Goal: Task Accomplishment & Management: Complete application form

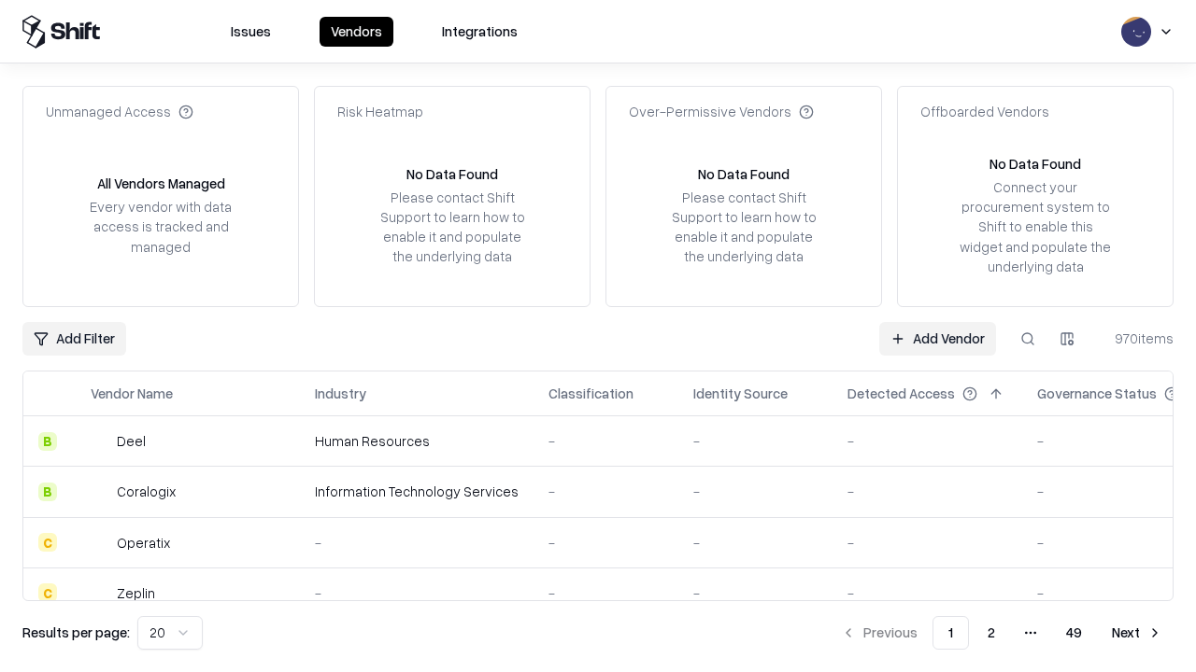
click at [937, 338] on link "Add Vendor" at bounding box center [937, 339] width 117 height 34
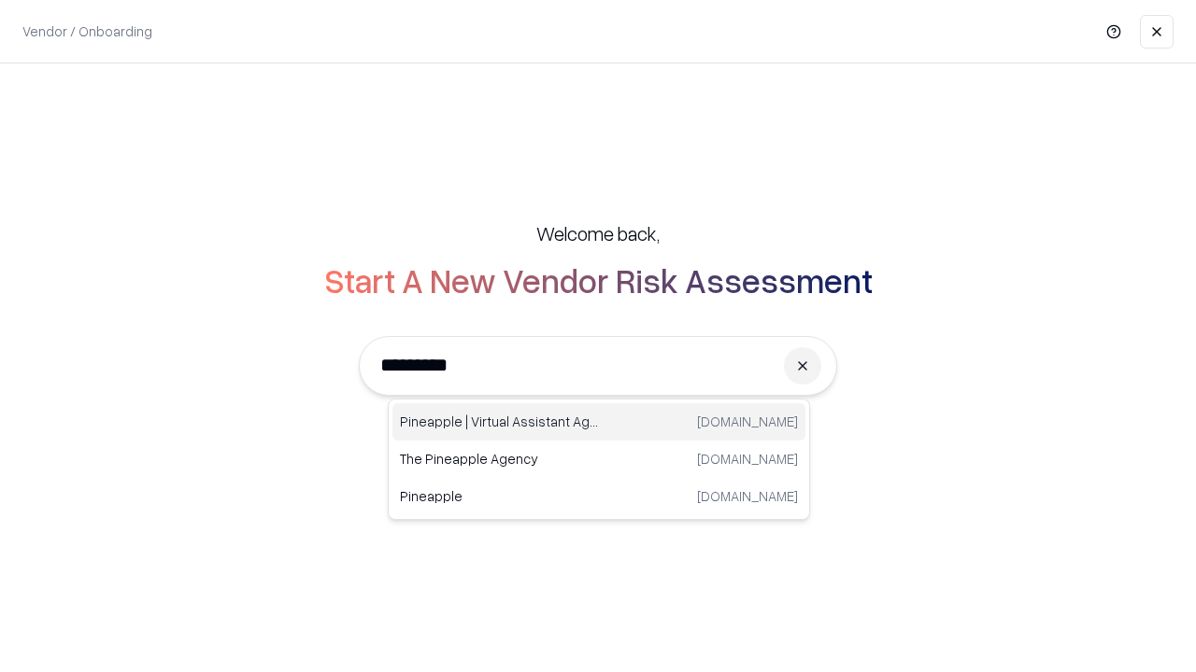
click at [599, 422] on div "Pineapple | Virtual Assistant Agency [DOMAIN_NAME]" at bounding box center [598, 421] width 413 height 37
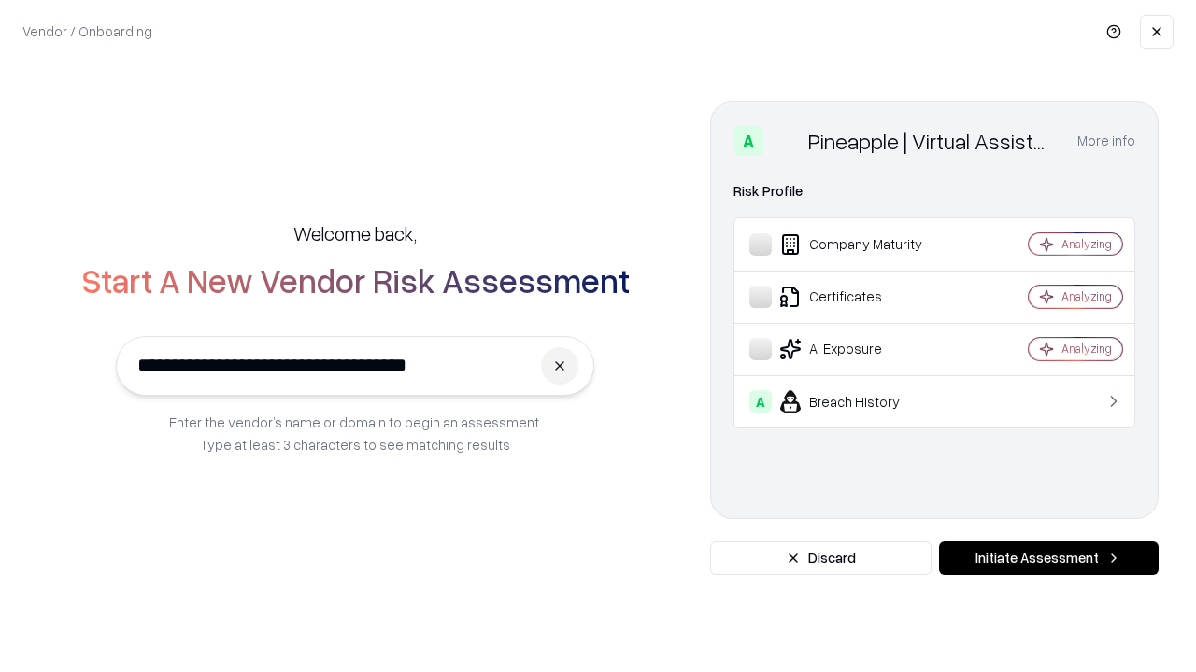
type input "**********"
click at [1048, 559] on button "Initiate Assessment" at bounding box center [1048, 559] width 219 height 34
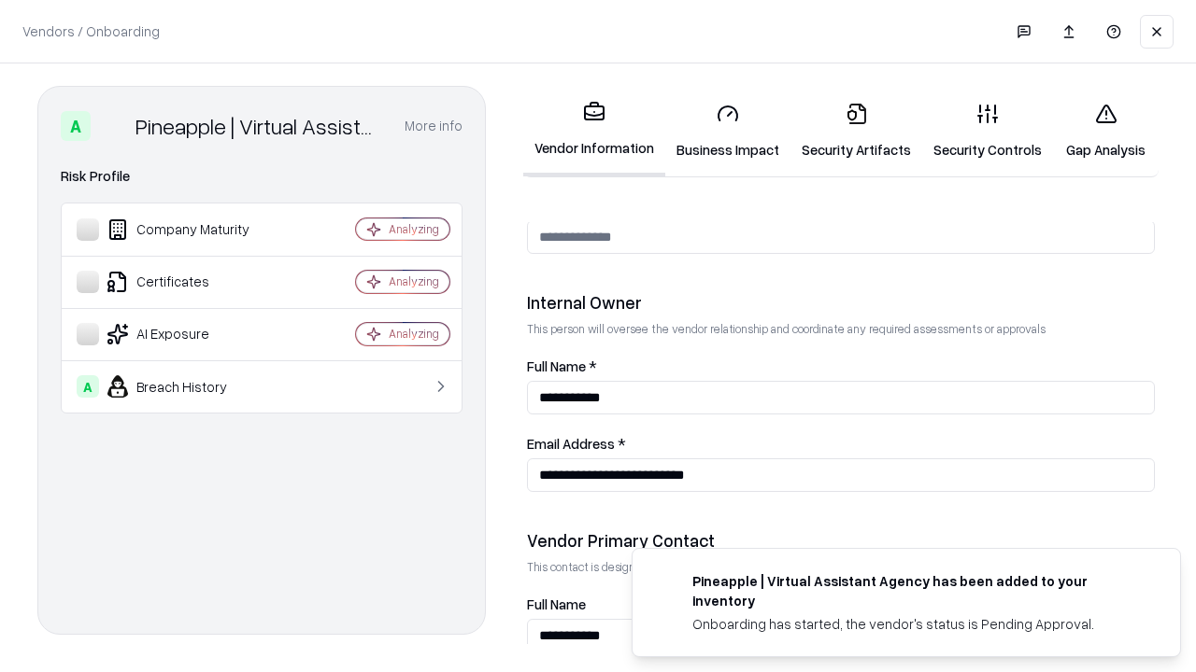
scroll to position [968, 0]
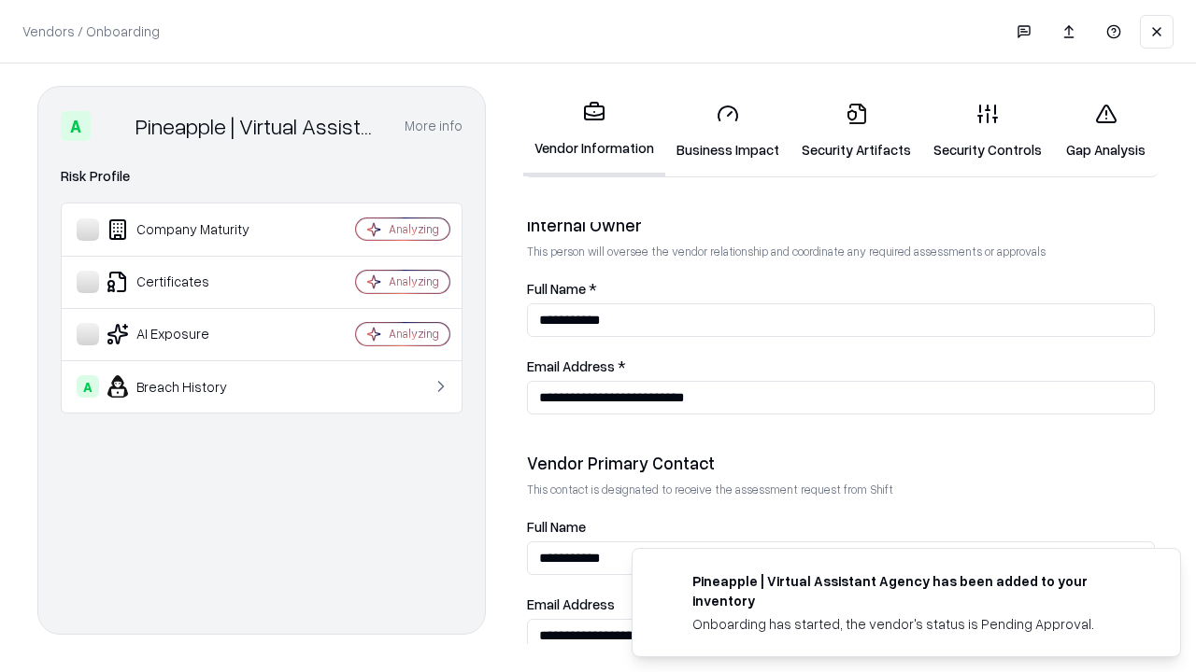
click at [728, 131] on link "Business Impact" at bounding box center [727, 131] width 125 height 87
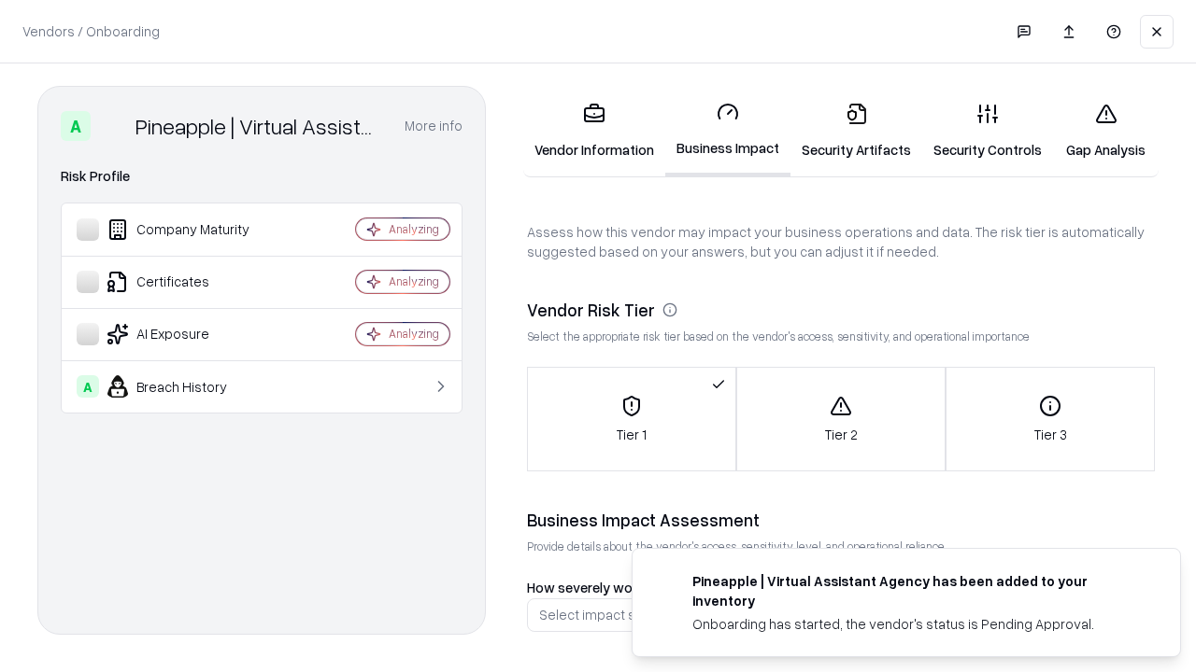
click at [1105, 131] on link "Gap Analysis" at bounding box center [1106, 131] width 106 height 87
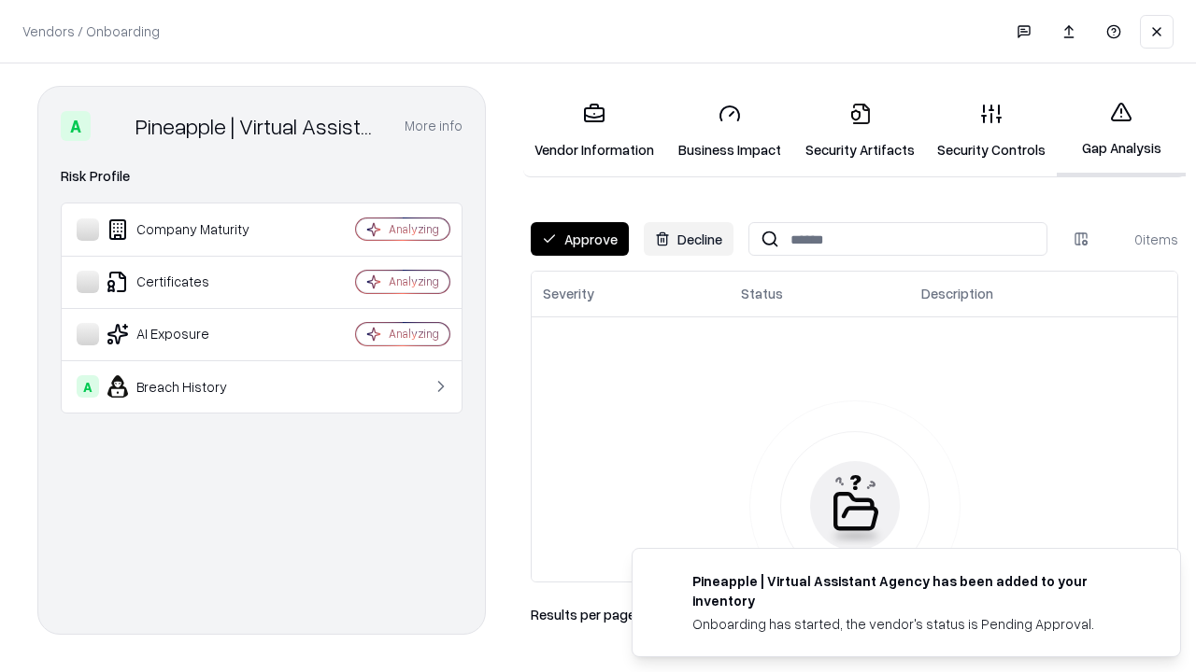
click at [579, 239] on button "Approve" at bounding box center [580, 239] width 98 height 34
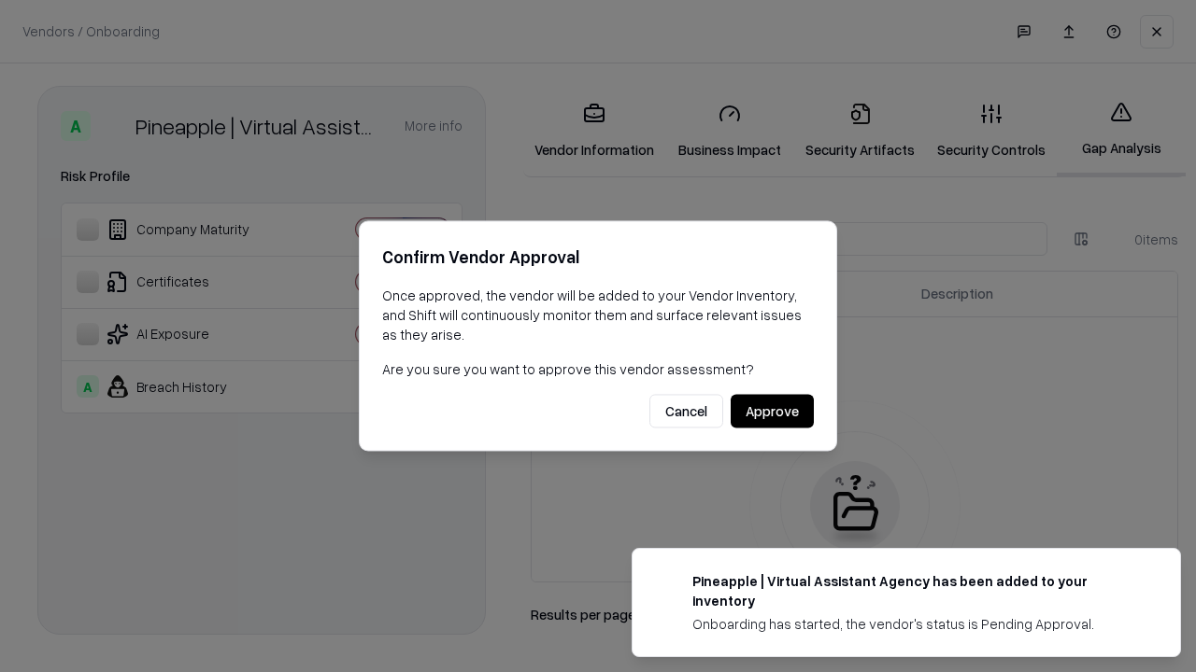
click at [771, 411] on button "Approve" at bounding box center [771, 412] width 83 height 34
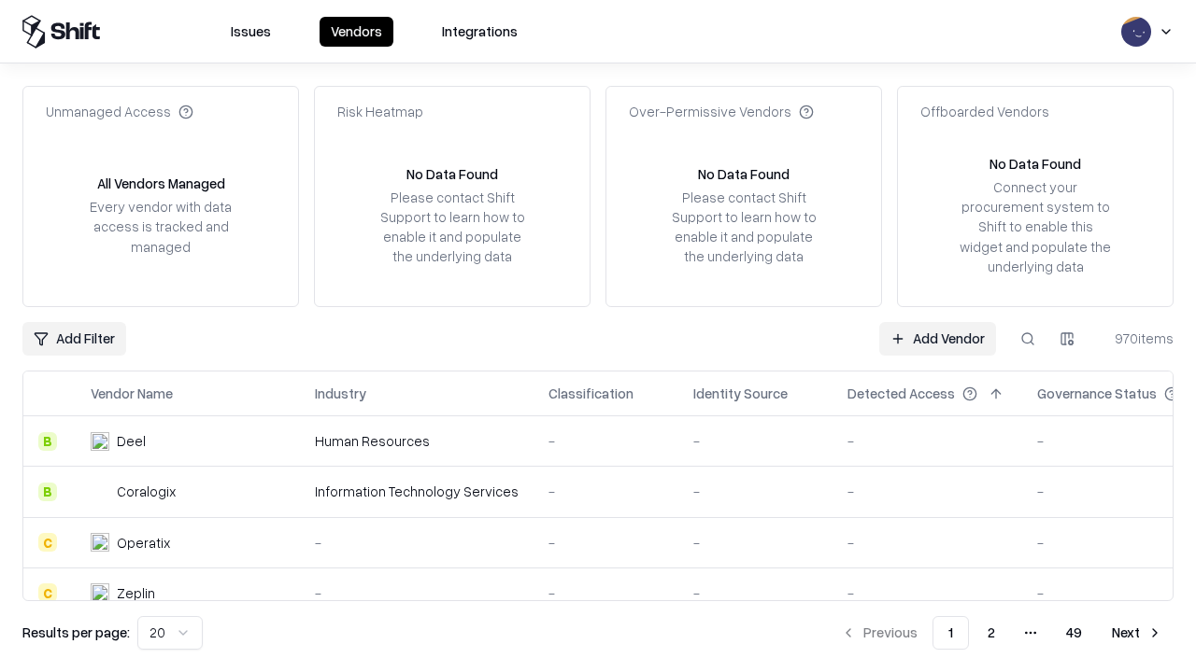
type input "**********"
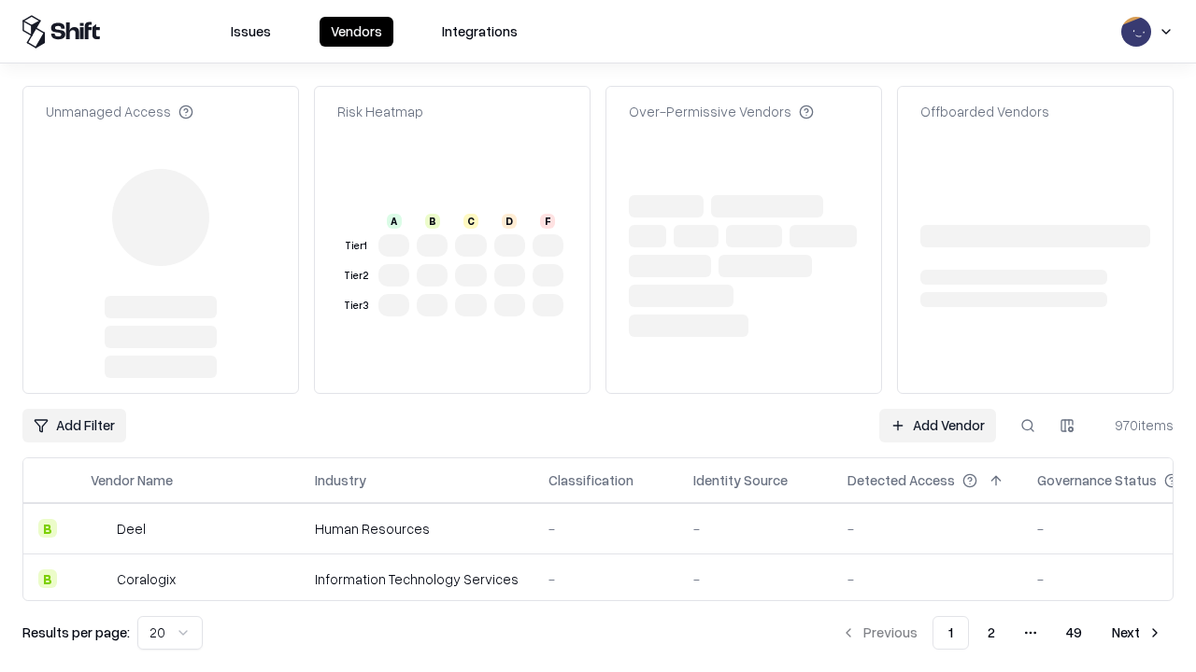
click at [937, 409] on link "Add Vendor" at bounding box center [937, 426] width 117 height 34
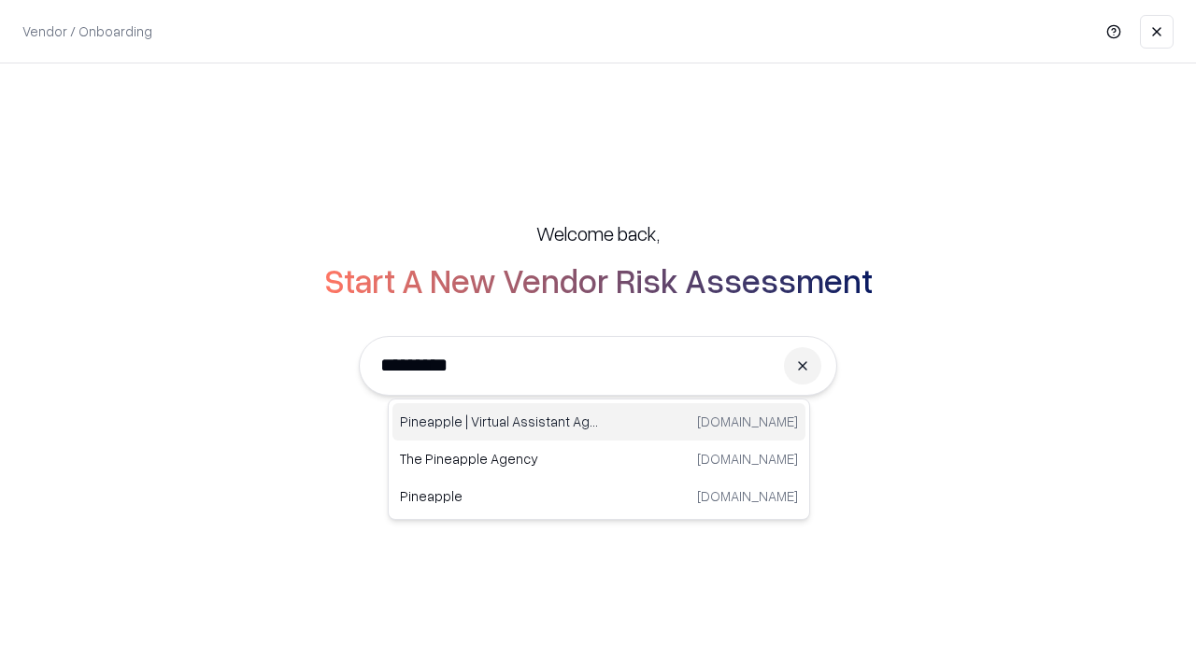
click at [599, 422] on div "Pineapple | Virtual Assistant Agency [DOMAIN_NAME]" at bounding box center [598, 421] width 413 height 37
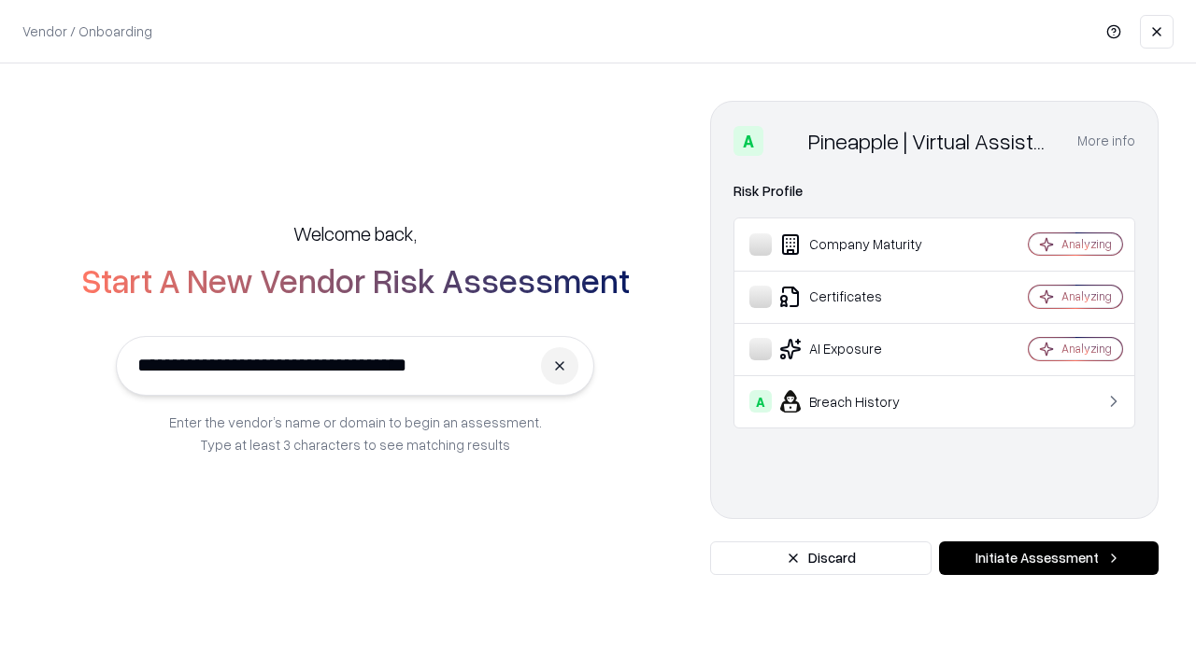
type input "**********"
click at [1048, 559] on button "Initiate Assessment" at bounding box center [1048, 559] width 219 height 34
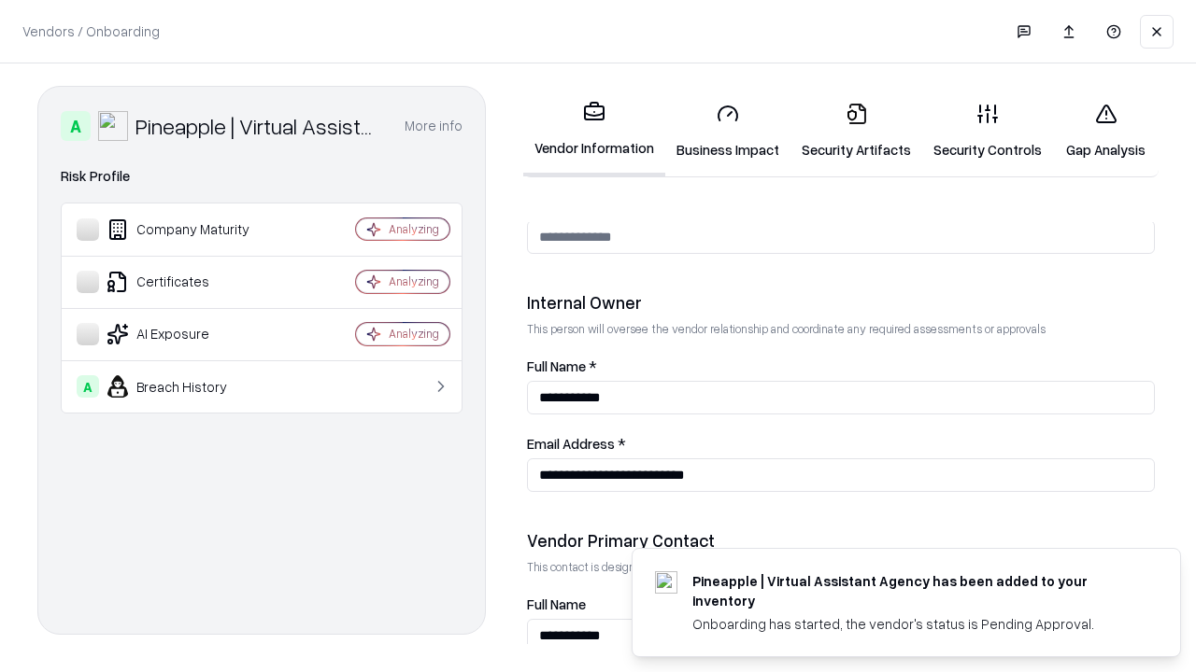
scroll to position [968, 0]
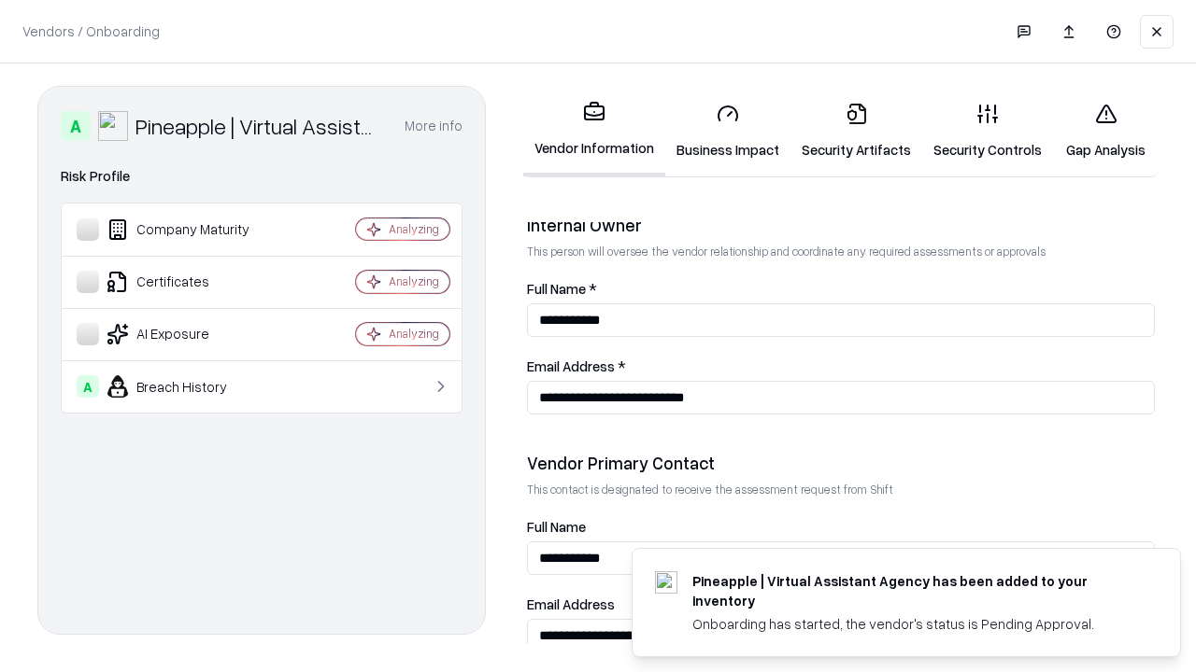
click at [1105, 131] on link "Gap Analysis" at bounding box center [1106, 131] width 106 height 87
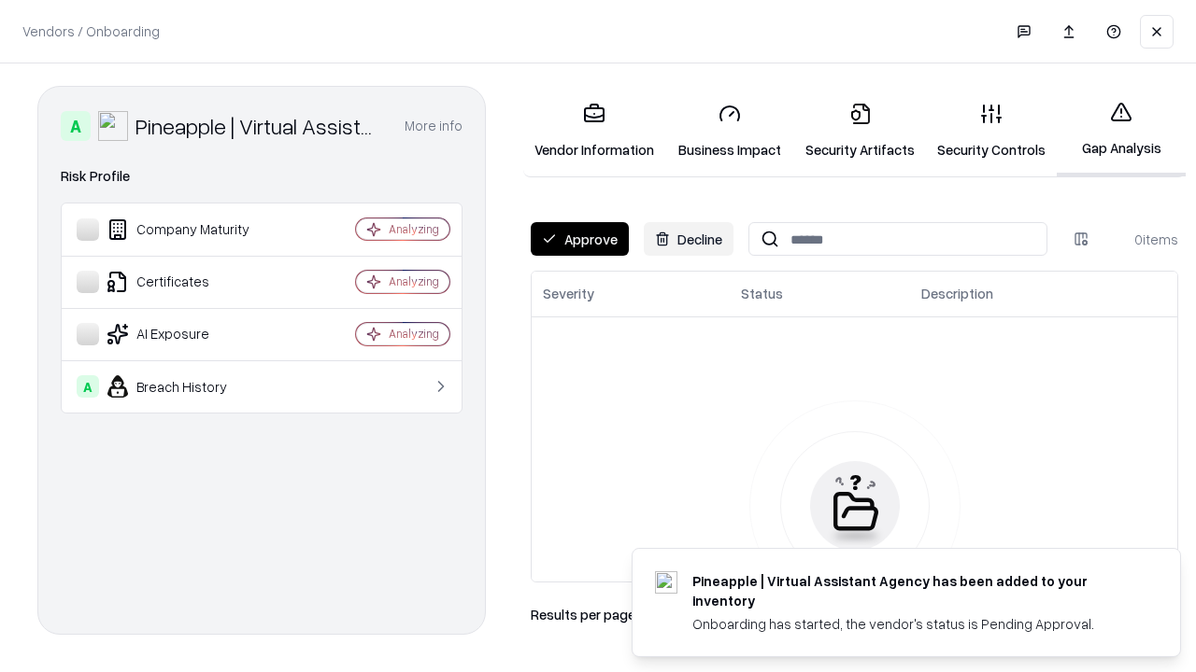
click at [579, 239] on button "Approve" at bounding box center [580, 239] width 98 height 34
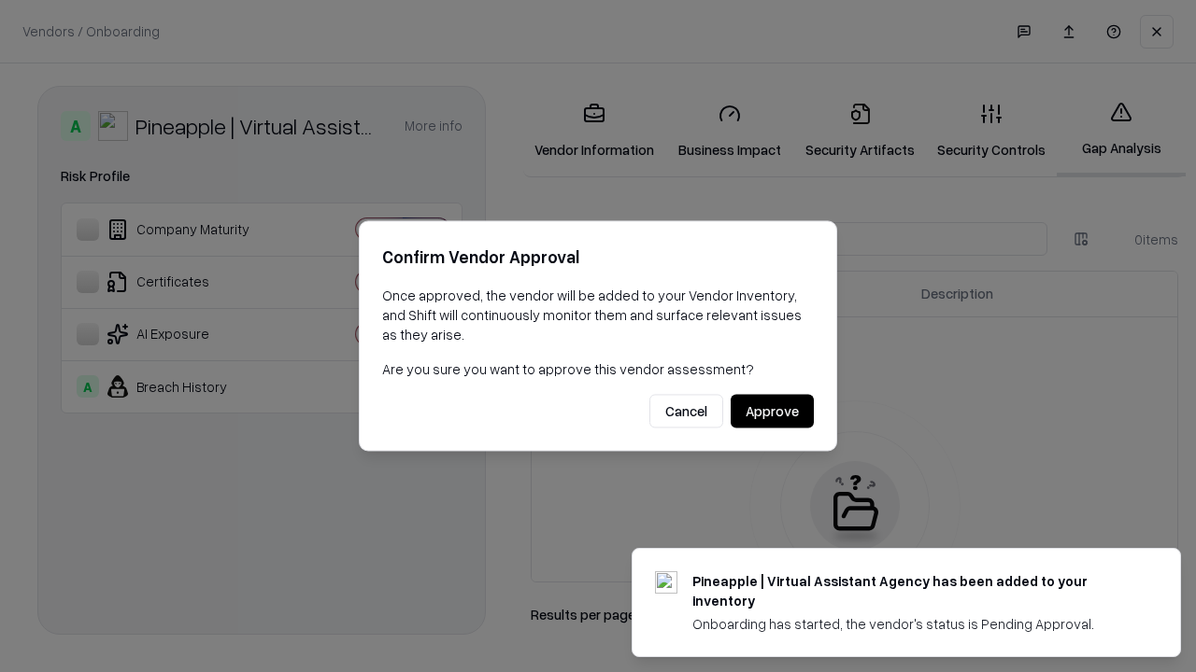
click at [771, 411] on button "Approve" at bounding box center [771, 412] width 83 height 34
